Goal: Information Seeking & Learning: Check status

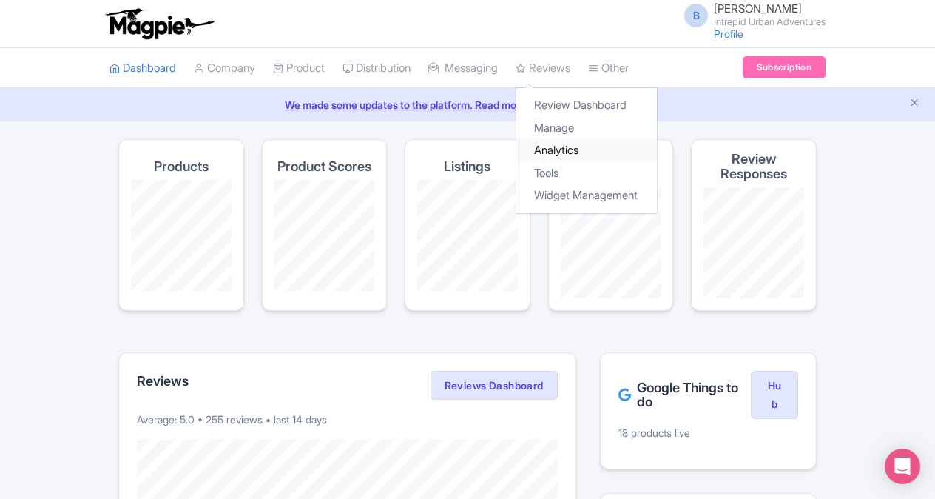
click at [573, 147] on link "Analytics" at bounding box center [587, 150] width 141 height 23
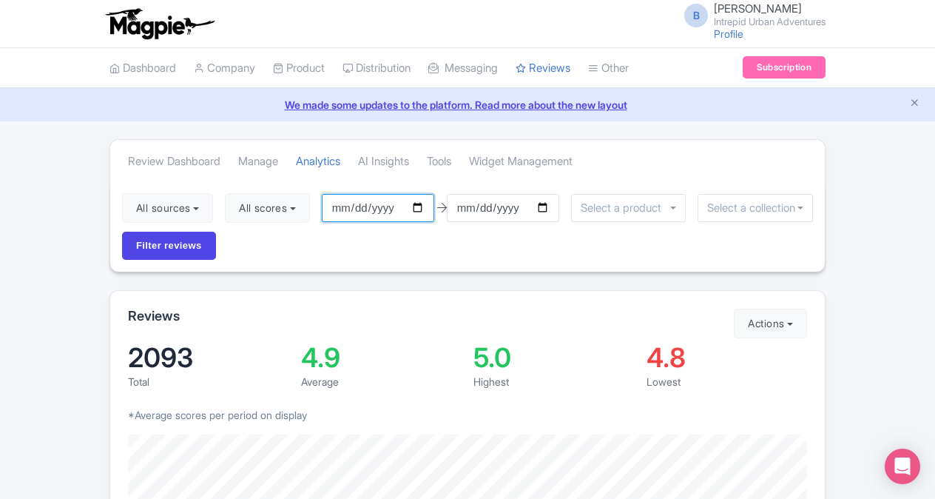
click at [427, 211] on input "2025-06-18" at bounding box center [378, 208] width 112 height 28
type input "[DATE]"
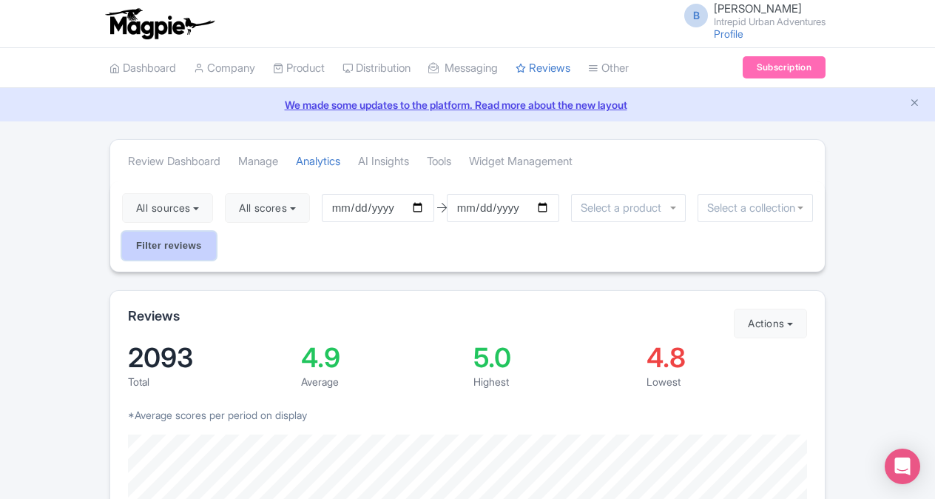
click at [194, 241] on input "Filter reviews" at bounding box center [169, 246] width 94 height 28
click at [722, 210] on input "select-one" at bounding box center [756, 207] width 96 height 13
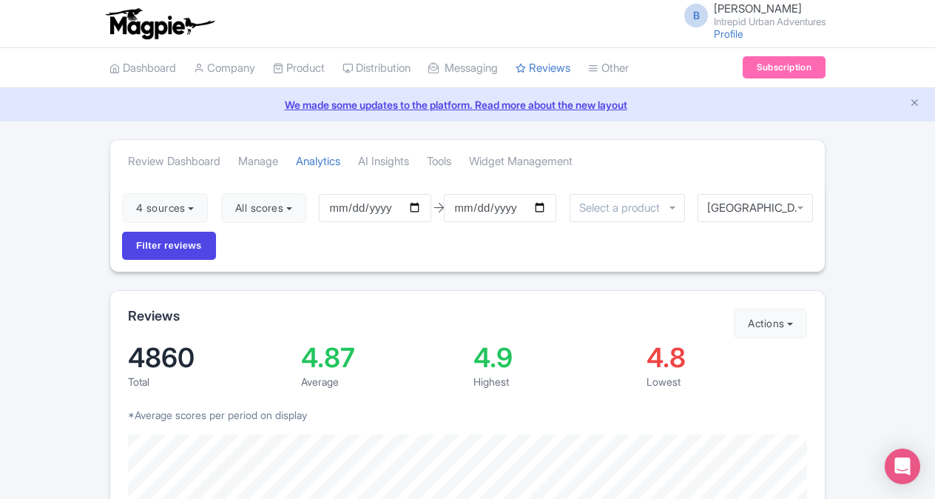
drag, startPoint x: 807, startPoint y: 233, endPoint x: 807, endPoint y: 247, distance: 14.1
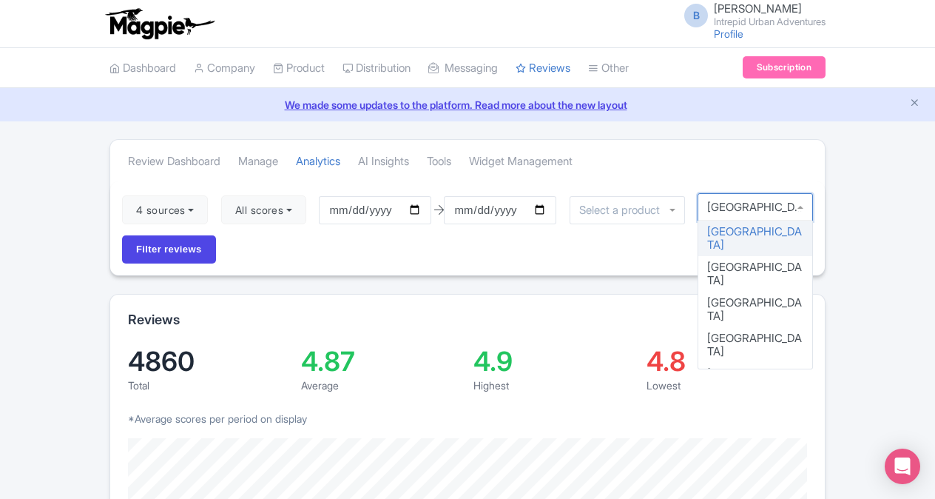
click at [804, 204] on div "Athens" at bounding box center [755, 207] width 115 height 28
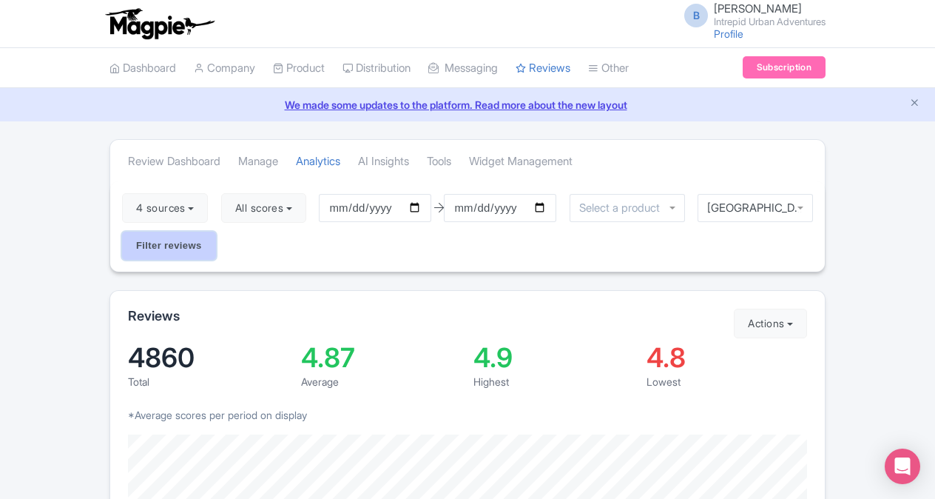
click at [178, 244] on input "Filter reviews" at bounding box center [169, 246] width 94 height 28
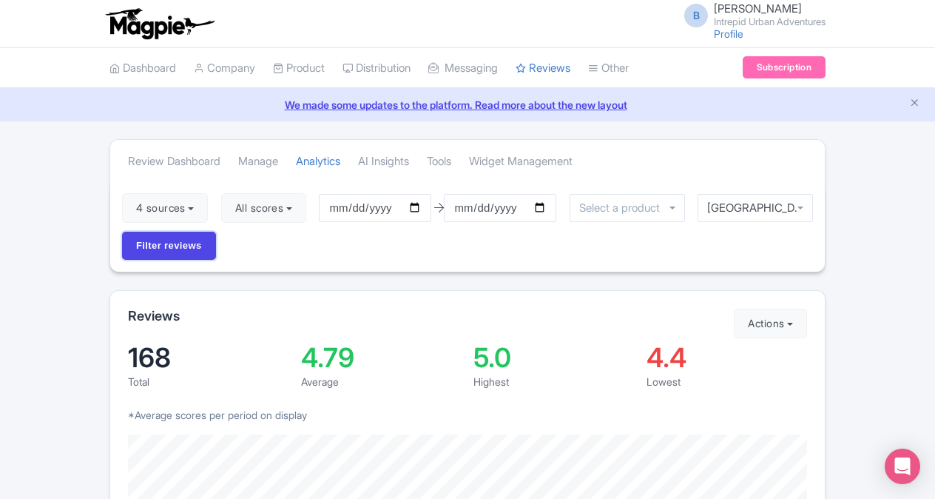
click at [178, 244] on input "Filter reviews" at bounding box center [169, 246] width 94 height 28
click at [398, 249] on div "4 sources Select all Deselect all Select all Deselect all Urban Adventures - US…" at bounding box center [467, 226] width 715 height 90
